Goal: Information Seeking & Learning: Learn about a topic

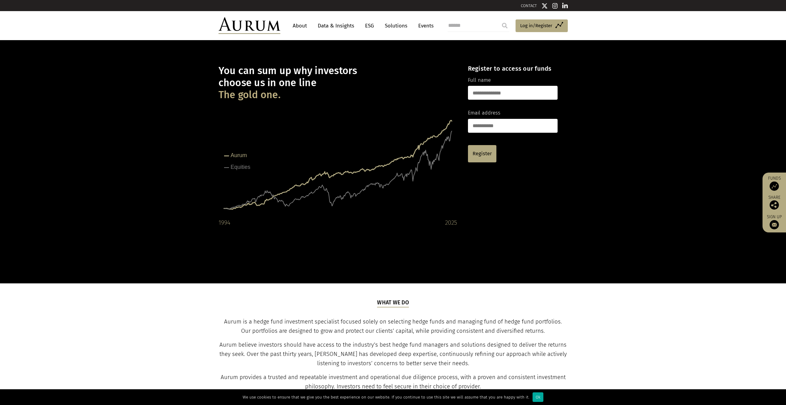
click at [391, 26] on link "Solutions" at bounding box center [396, 25] width 29 height 11
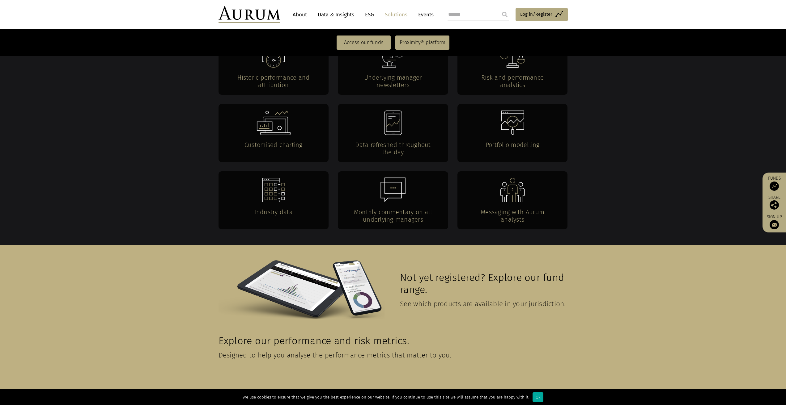
scroll to position [1232, 0]
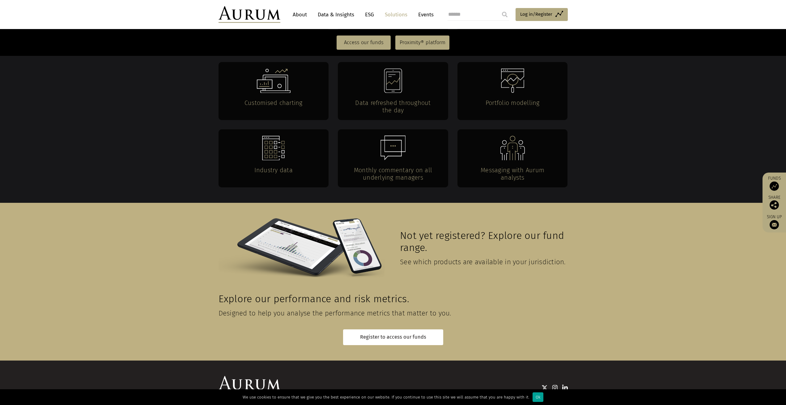
click at [532, 399] on div "Ok" at bounding box center [537, 398] width 11 height 10
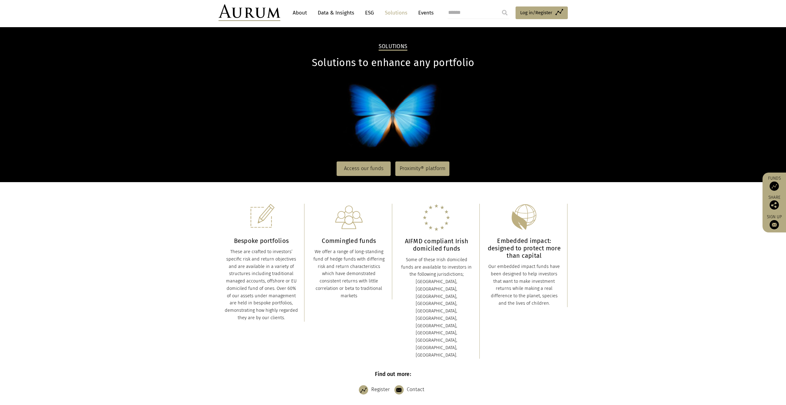
scroll to position [0, 0]
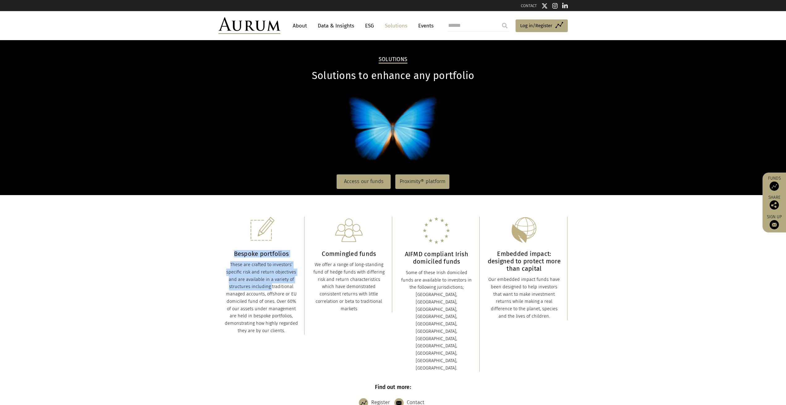
drag, startPoint x: 235, startPoint y: 253, endPoint x: 255, endPoint y: 284, distance: 37.5
click at [255, 284] on div "Bespoke portfolios These are crafted to investors’ specific risk and return obj…" at bounding box center [262, 276] width 74 height 118
click at [255, 284] on div "These are crafted to investors’ specific risk and return objectives and are ava…" at bounding box center [262, 298] width 74 height 74
click at [346, 239] on img at bounding box center [349, 230] width 28 height 27
click at [368, 187] on link "Access our funds" at bounding box center [364, 182] width 54 height 14
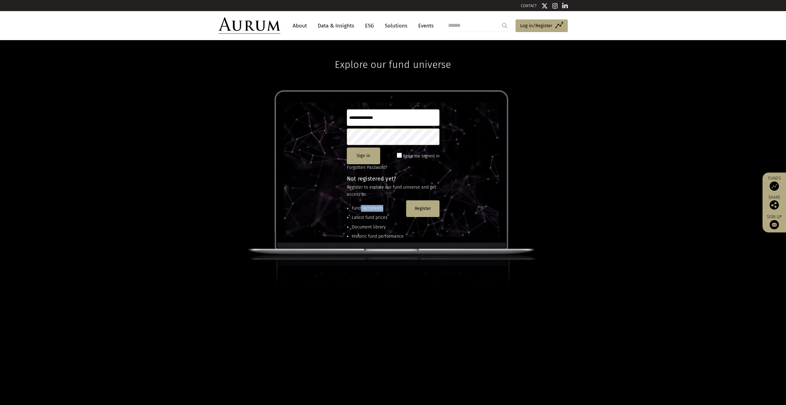
drag, startPoint x: 361, startPoint y: 207, endPoint x: 382, endPoint y: 210, distance: 20.9
click at [382, 210] on li "Fund factsheets" at bounding box center [378, 208] width 52 height 7
click at [301, 27] on link "About" at bounding box center [300, 25] width 20 height 11
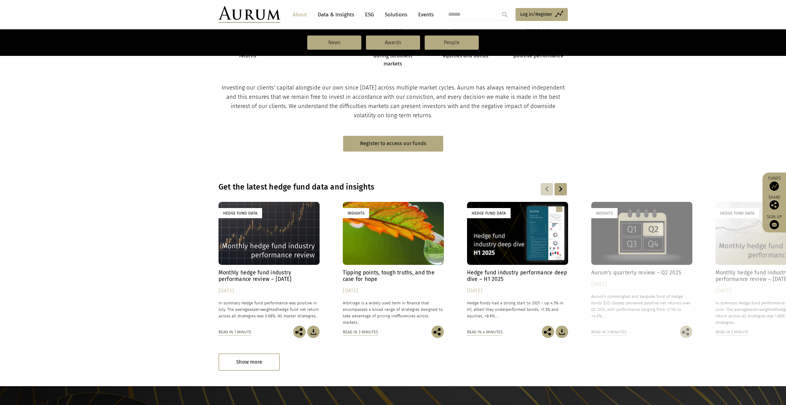
scroll to position [309, 0]
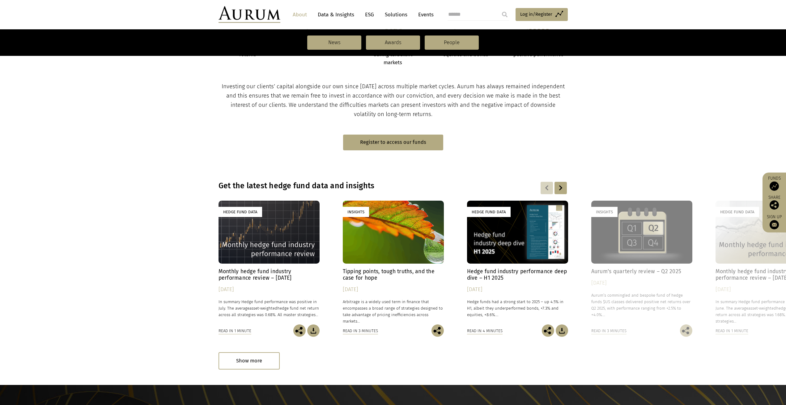
click at [281, 236] on div "Hedge Fund Data" at bounding box center [268, 232] width 101 height 63
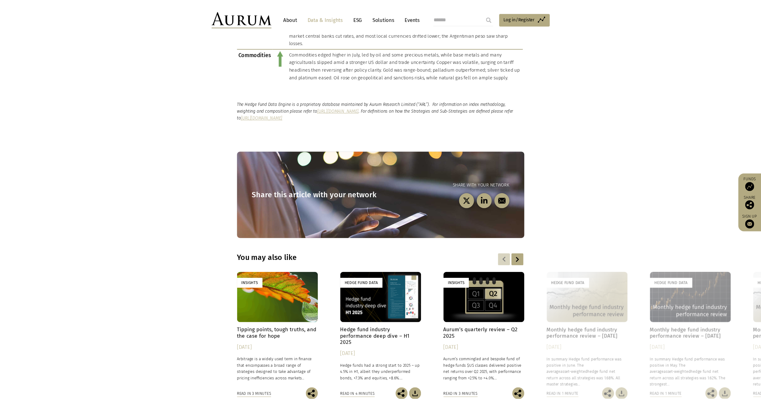
scroll to position [773, 0]
